Goal: Task Accomplishment & Management: Manage account settings

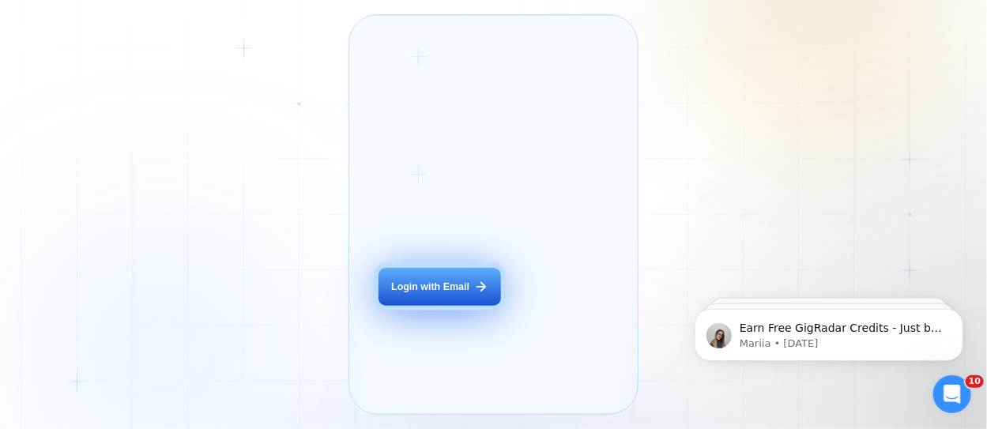
click at [435, 306] on button "Login with Email" at bounding box center [440, 287] width 122 height 38
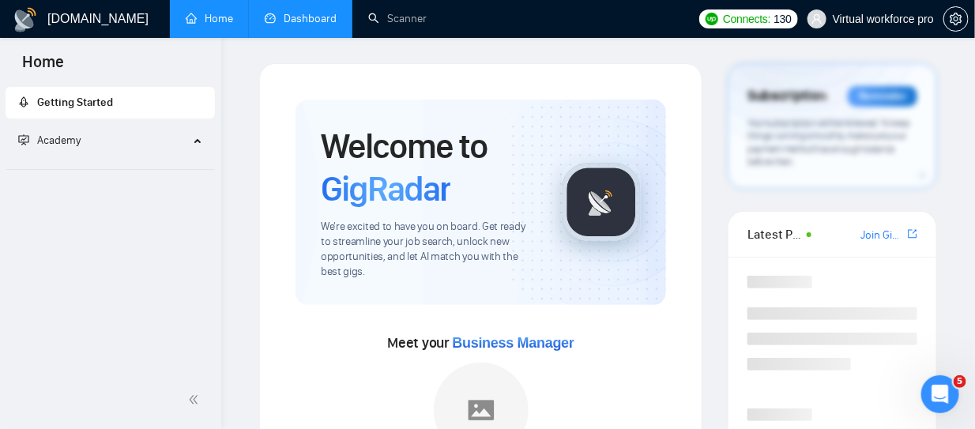
click at [305, 12] on link "Dashboard" at bounding box center [301, 18] width 72 height 13
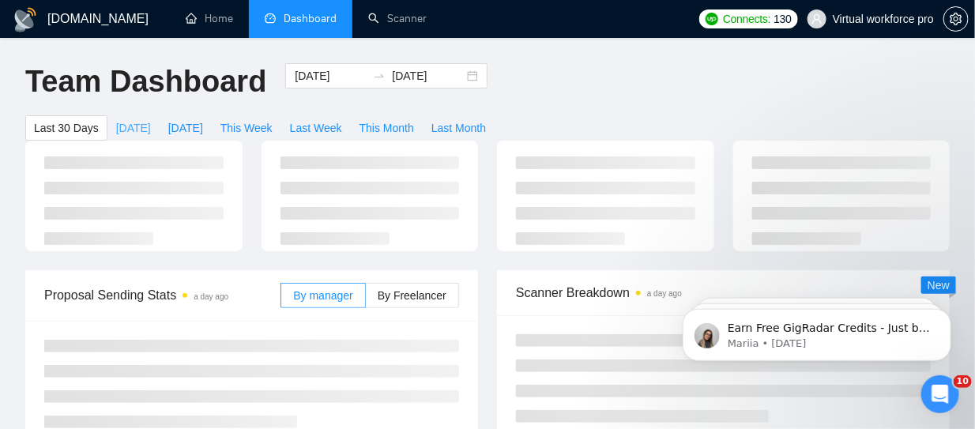
drag, startPoint x: 112, startPoint y: 120, endPoint x: 119, endPoint y: 126, distance: 8.4
click at [119, 126] on span "[DATE]" at bounding box center [133, 127] width 35 height 17
type input "[DATE]"
click at [129, 122] on span "[DATE]" at bounding box center [133, 127] width 35 height 17
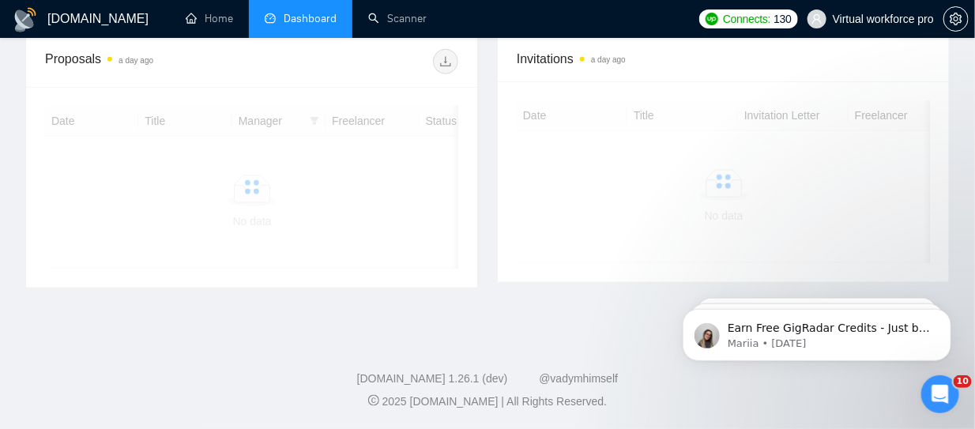
scroll to position [361, 0]
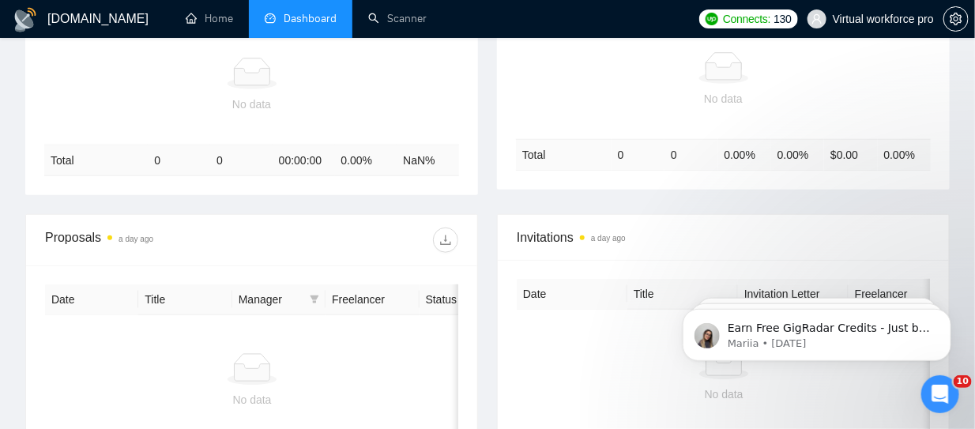
scroll to position [428, 0]
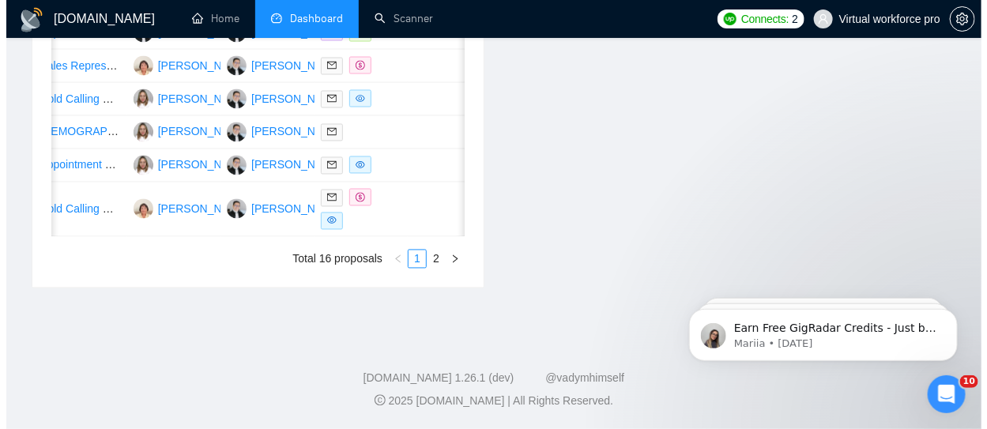
scroll to position [0, 138]
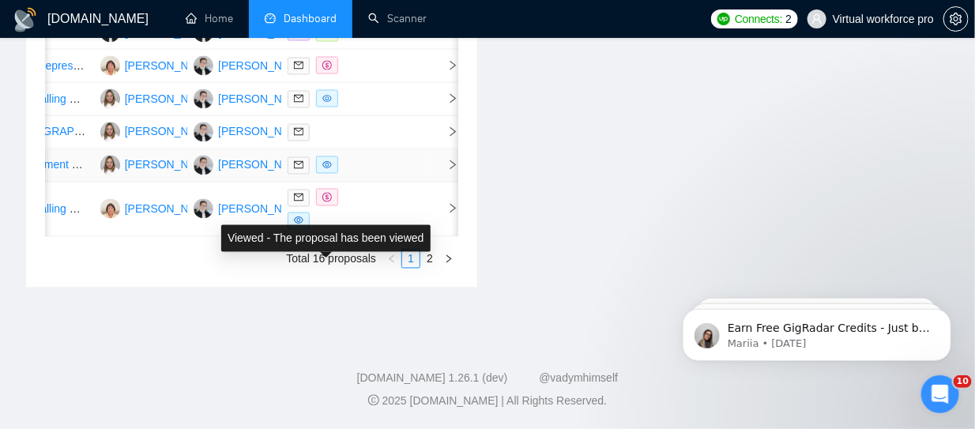
click at [329, 168] on icon "eye" at bounding box center [326, 164] width 9 height 7
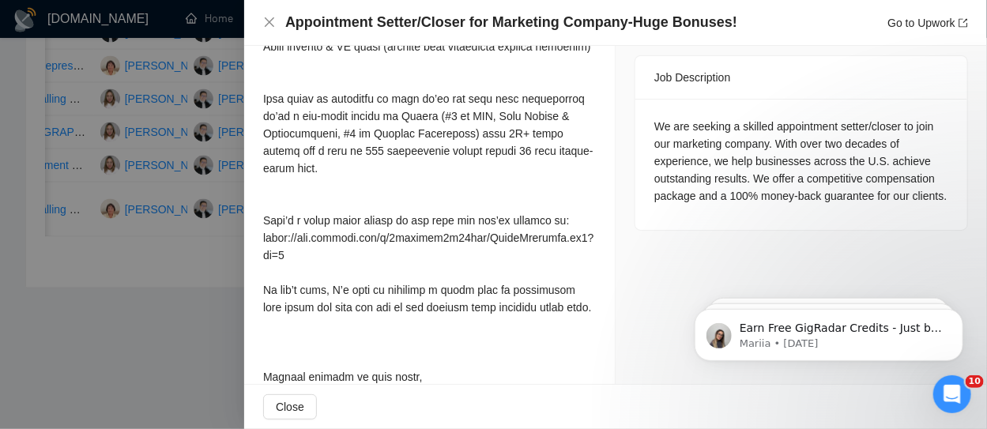
scroll to position [692, 0]
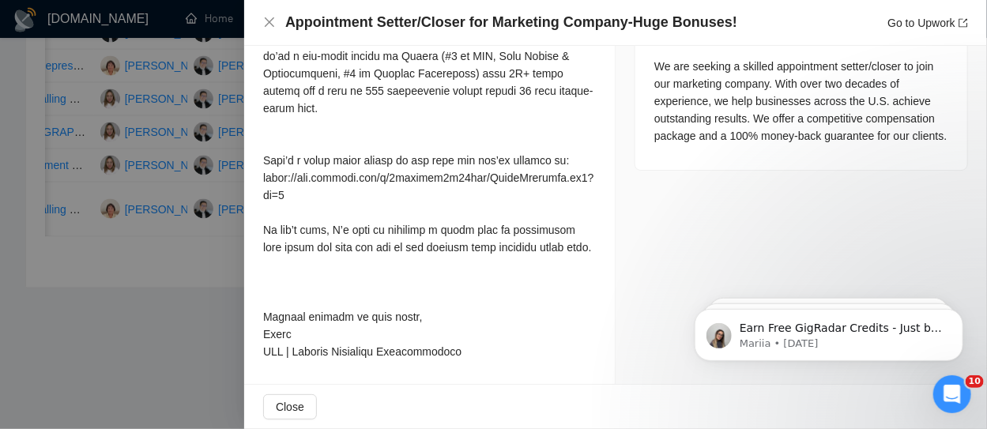
click at [198, 310] on div at bounding box center [493, 214] width 987 height 429
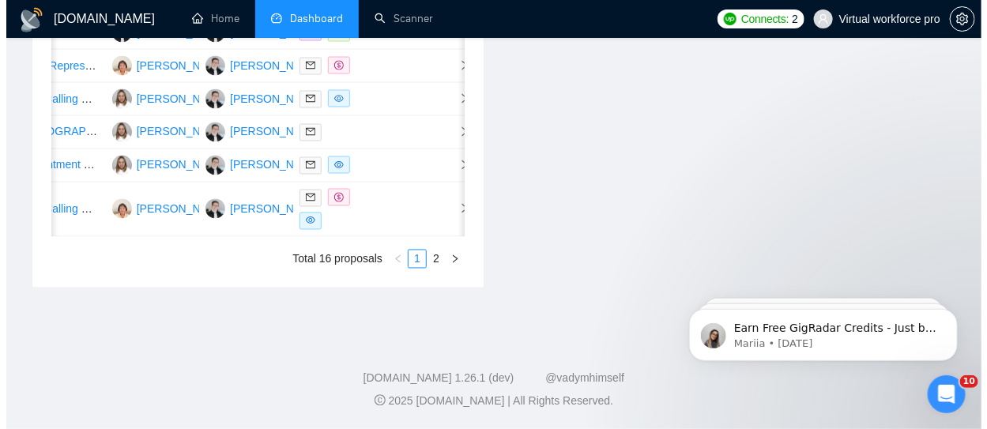
scroll to position [946, 0]
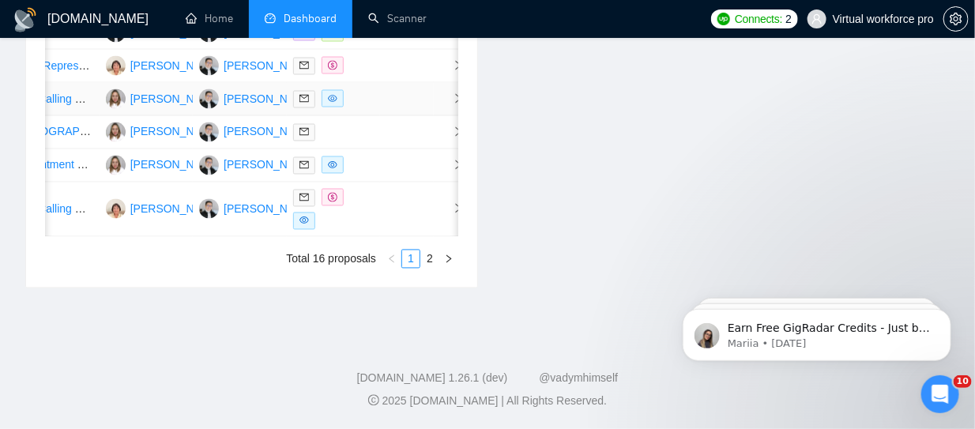
click at [339, 107] on span at bounding box center [333, 98] width 22 height 17
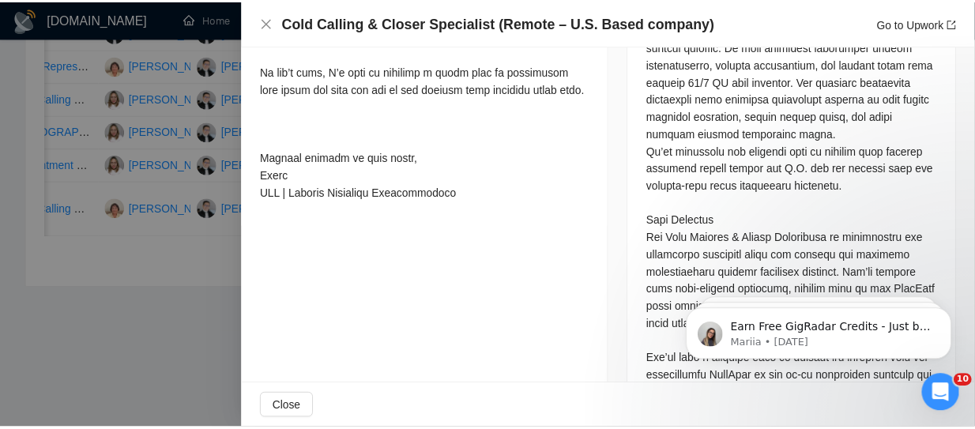
scroll to position [1087, 0]
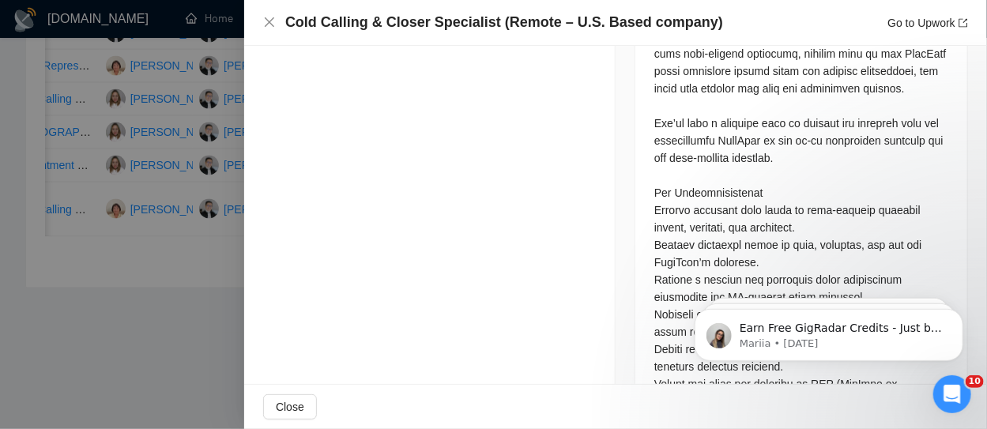
click at [188, 353] on div at bounding box center [493, 214] width 987 height 429
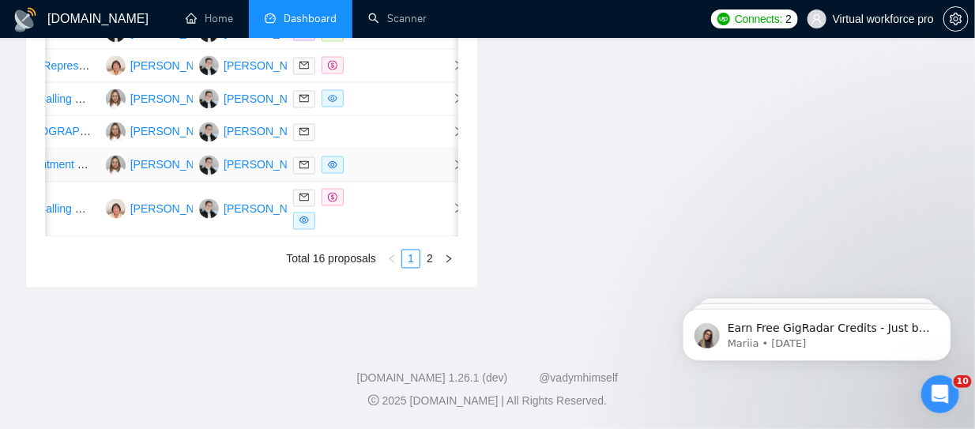
scroll to position [867, 0]
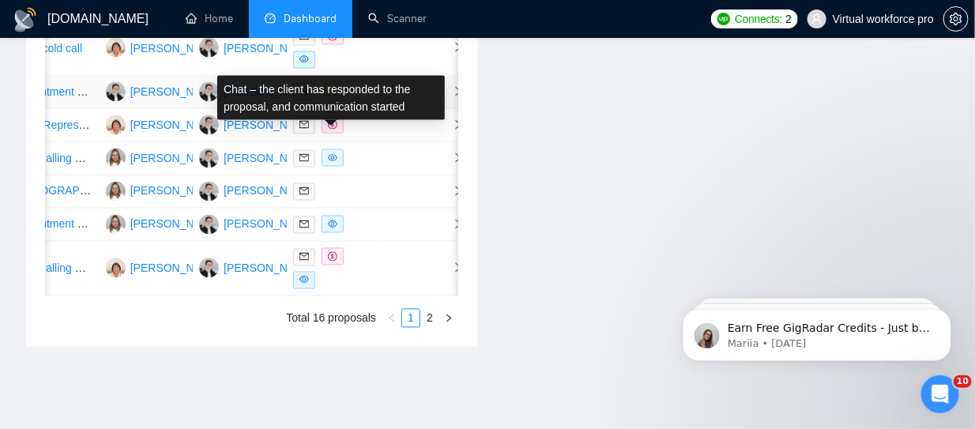
click at [331, 96] on icon "message" at bounding box center [332, 91] width 9 height 9
